Goal: Information Seeking & Learning: Learn about a topic

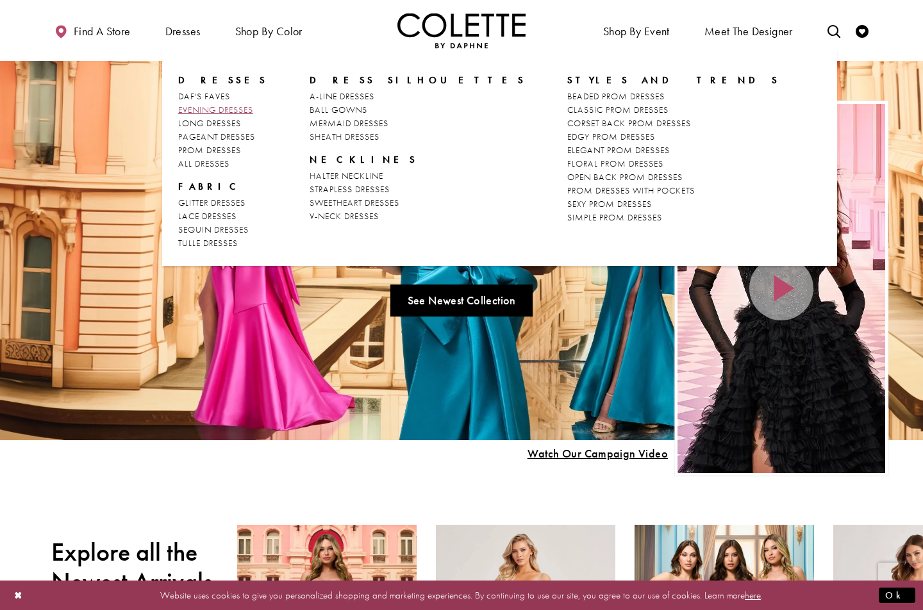
click at [205, 106] on span "EVENING DRESSES" at bounding box center [215, 110] width 75 height 12
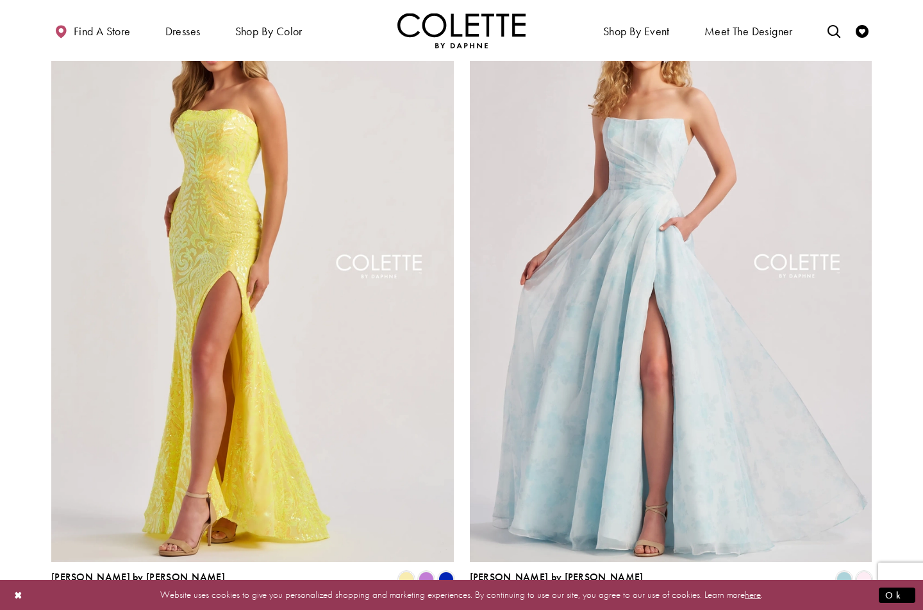
scroll to position [2257, 0]
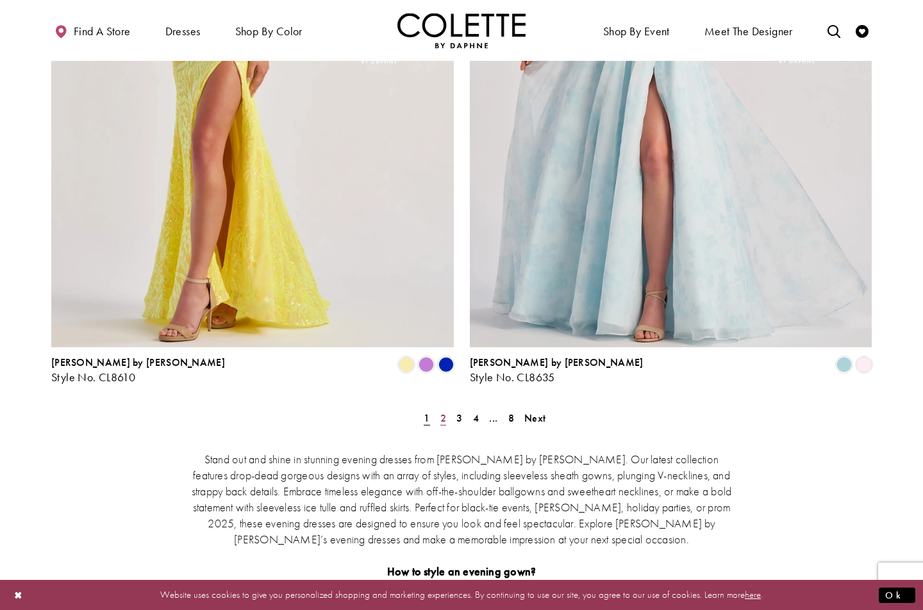
click at [440, 411] on span "2" at bounding box center [443, 417] width 6 height 13
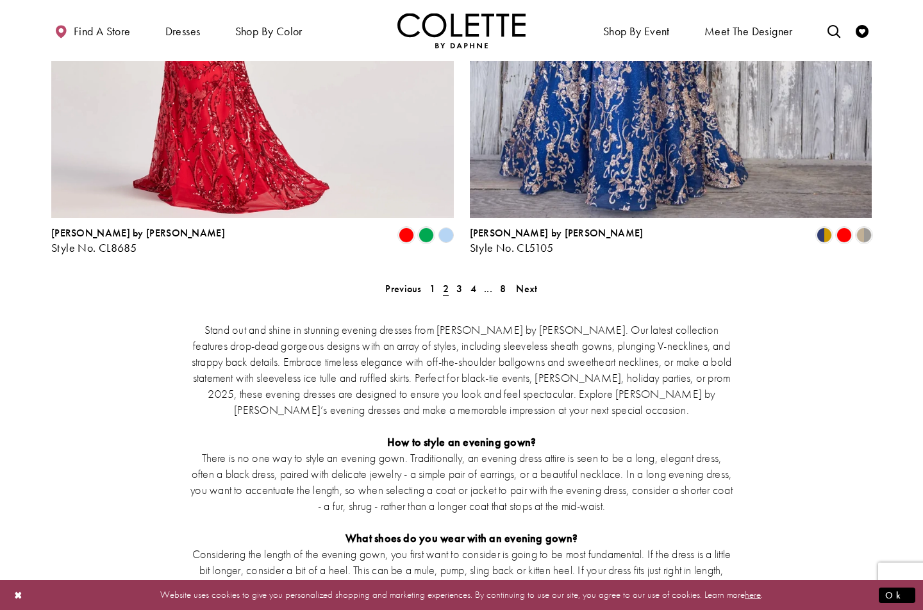
scroll to position [2284, 0]
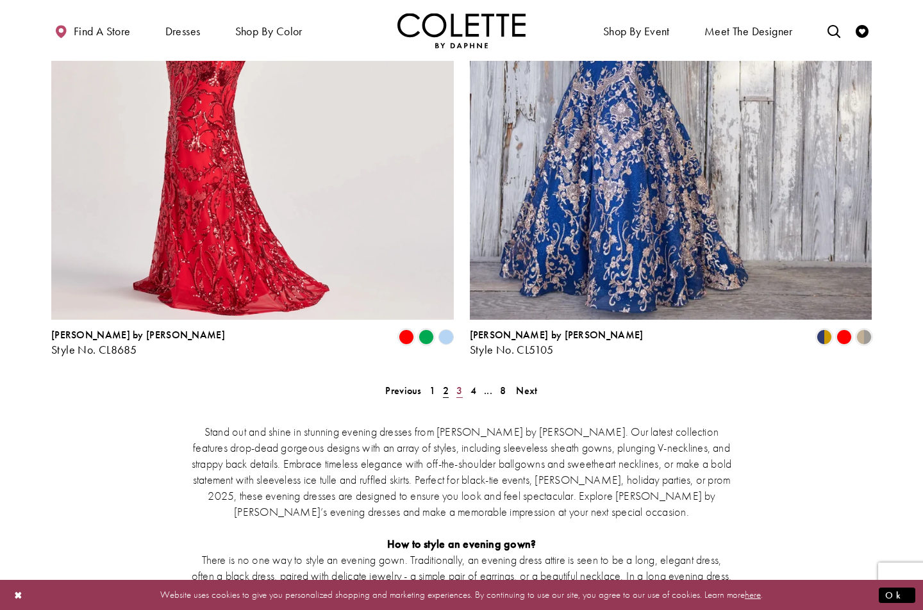
click at [461, 384] on span "3" at bounding box center [459, 390] width 6 height 13
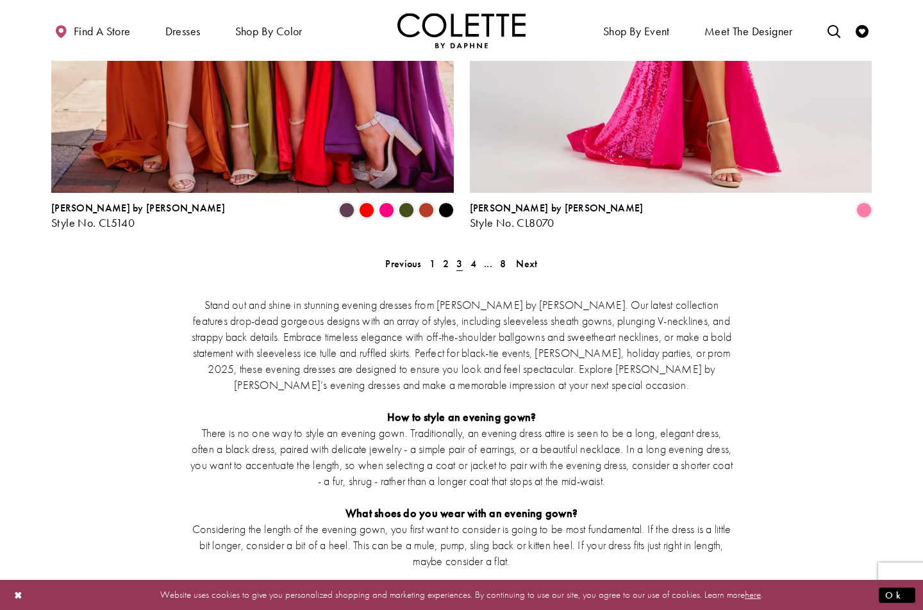
scroll to position [2396, 0]
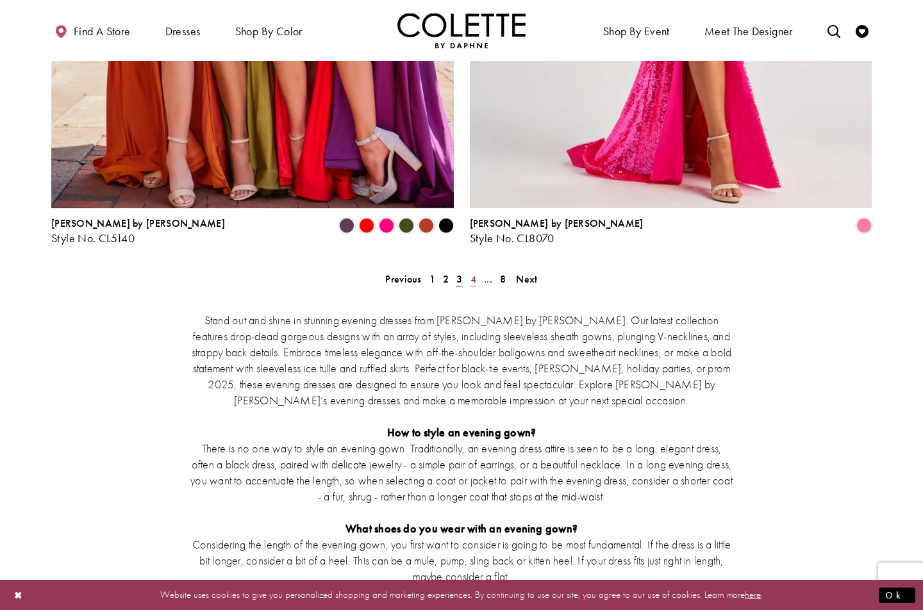
click at [472, 272] on span "4" at bounding box center [473, 278] width 6 height 13
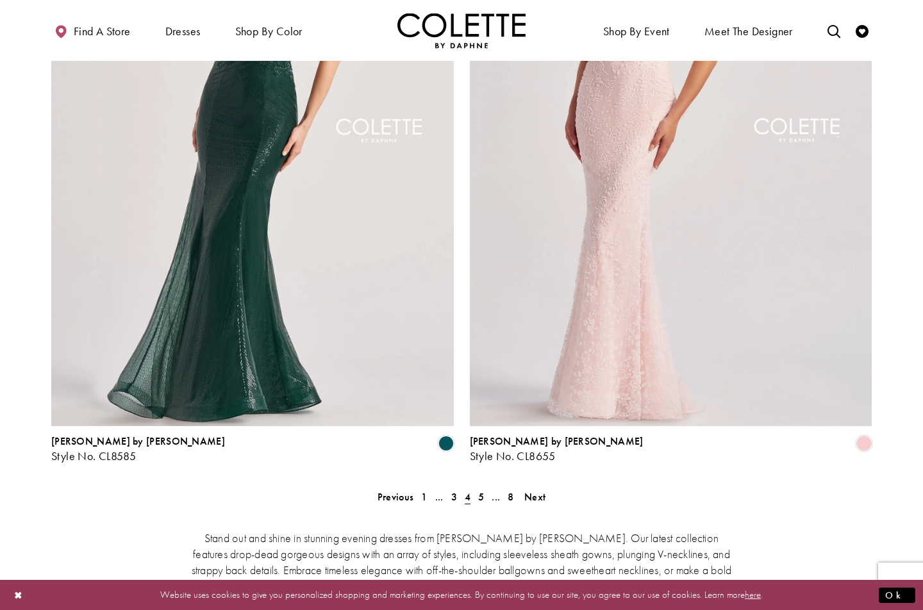
scroll to position [2278, 0]
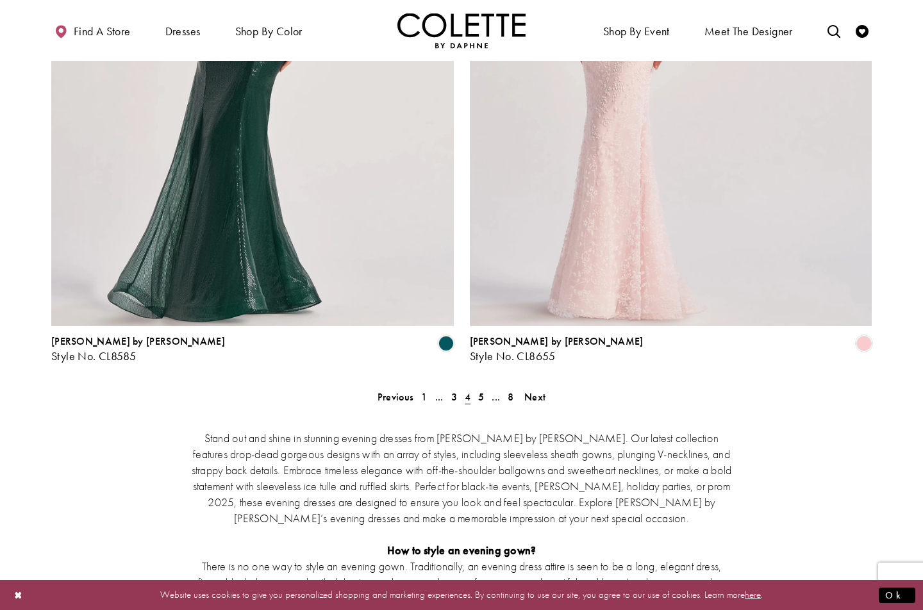
click at [482, 402] on div "Stand out and shine in stunning evening dresses from Colette by Daphne. Our lat…" at bounding box center [461, 588] width 820 height 373
click at [482, 390] on span "5" at bounding box center [481, 396] width 6 height 13
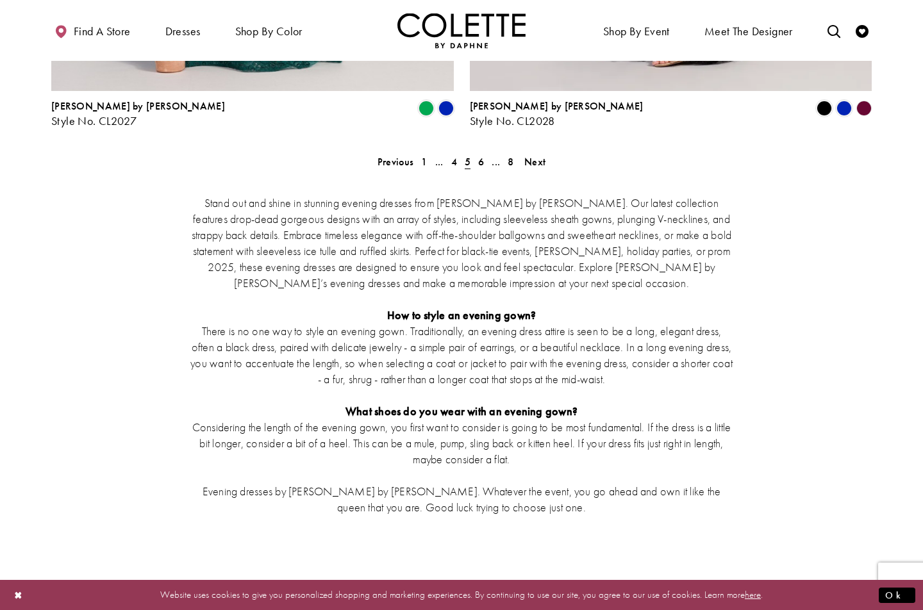
scroll to position [2517, 0]
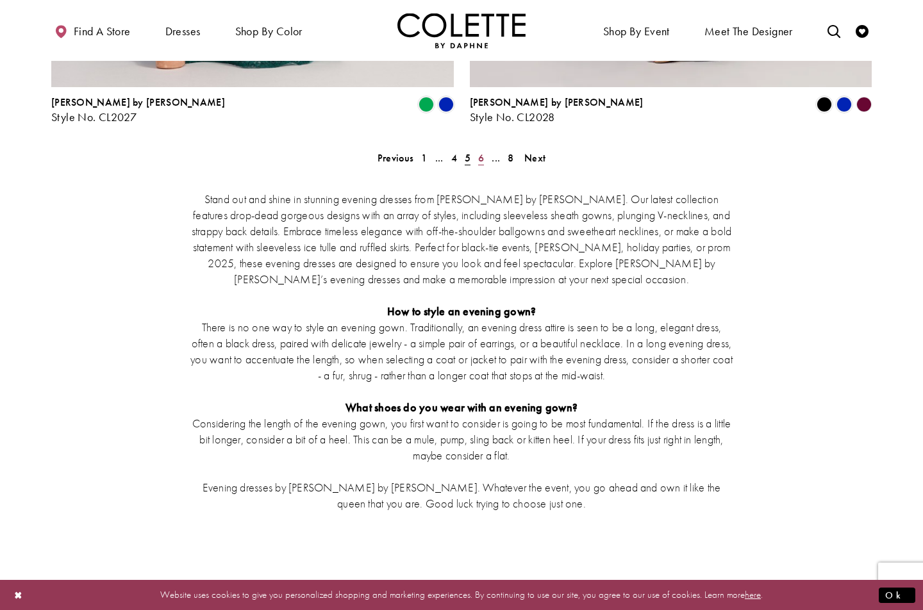
click at [477, 149] on link "6" at bounding box center [480, 158] width 13 height 19
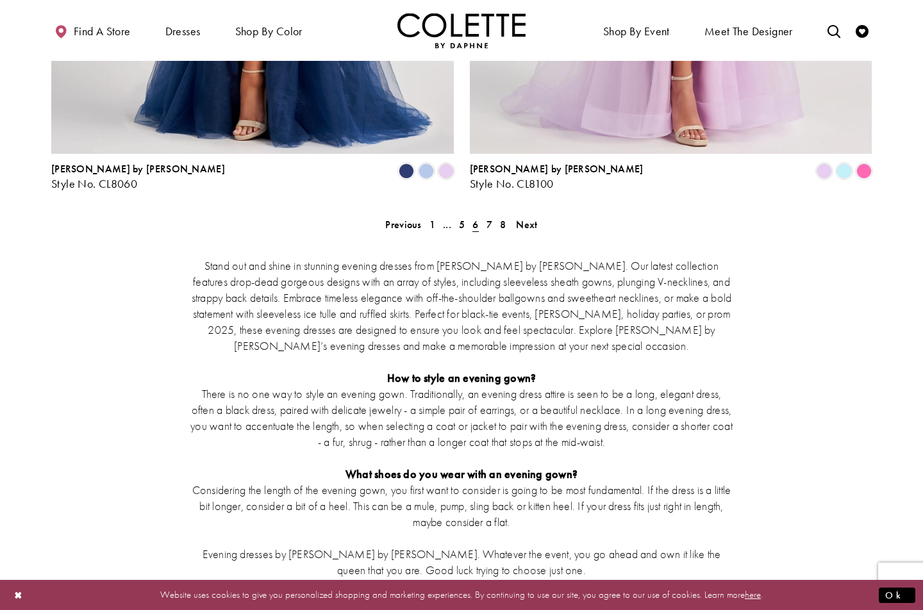
scroll to position [2444, 0]
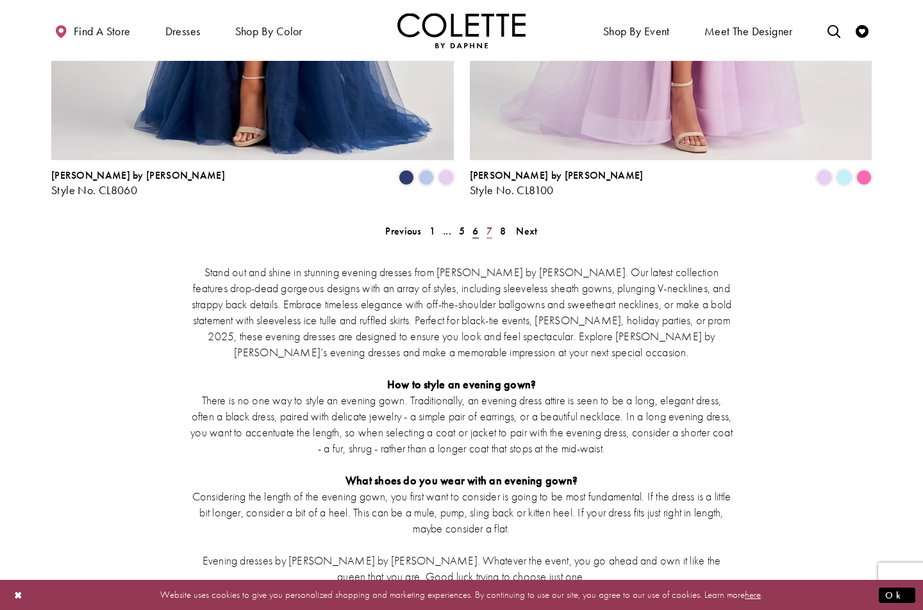
click at [489, 224] on span "7" at bounding box center [489, 230] width 6 height 13
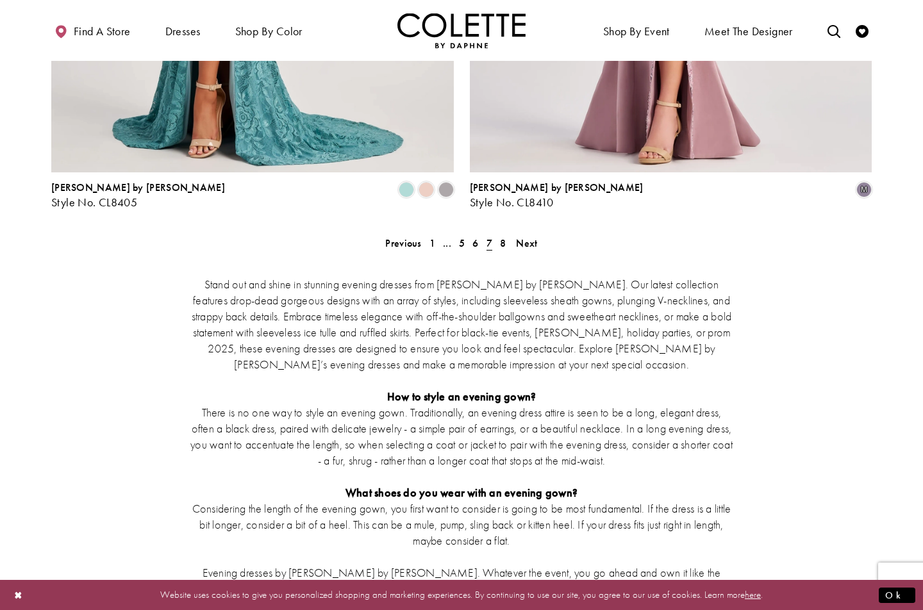
scroll to position [2434, 0]
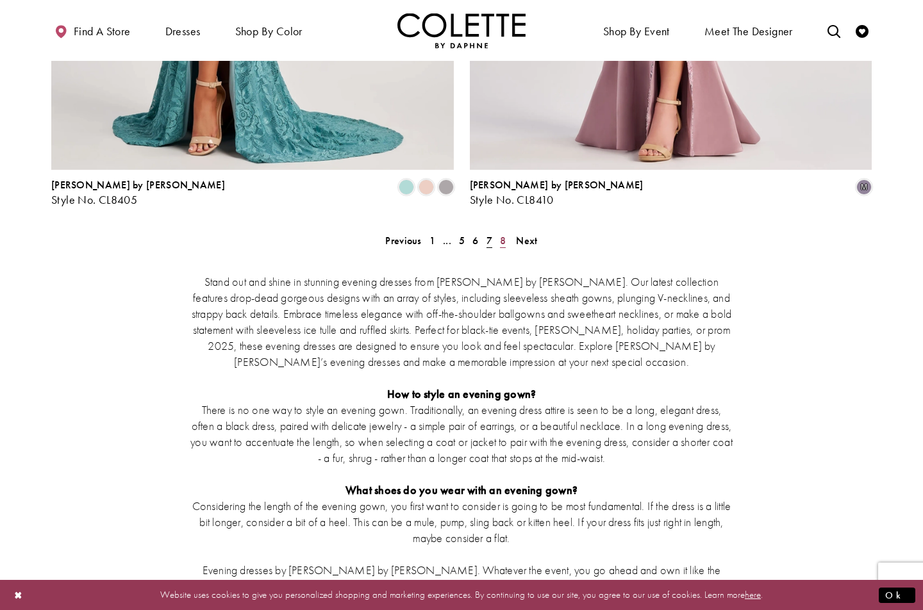
click at [504, 234] on span "8" at bounding box center [503, 240] width 6 height 13
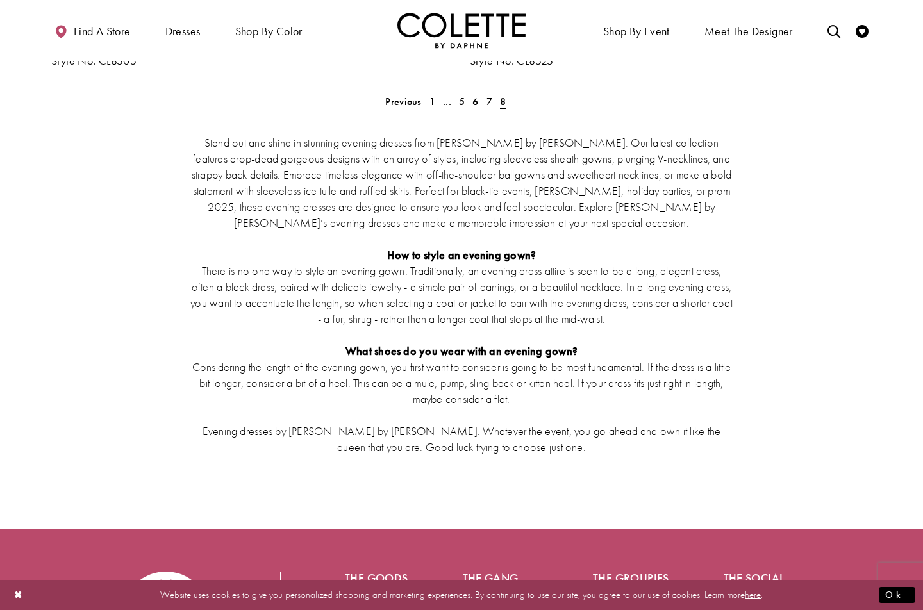
scroll to position [2107, 0]
